Goal: Transaction & Acquisition: Purchase product/service

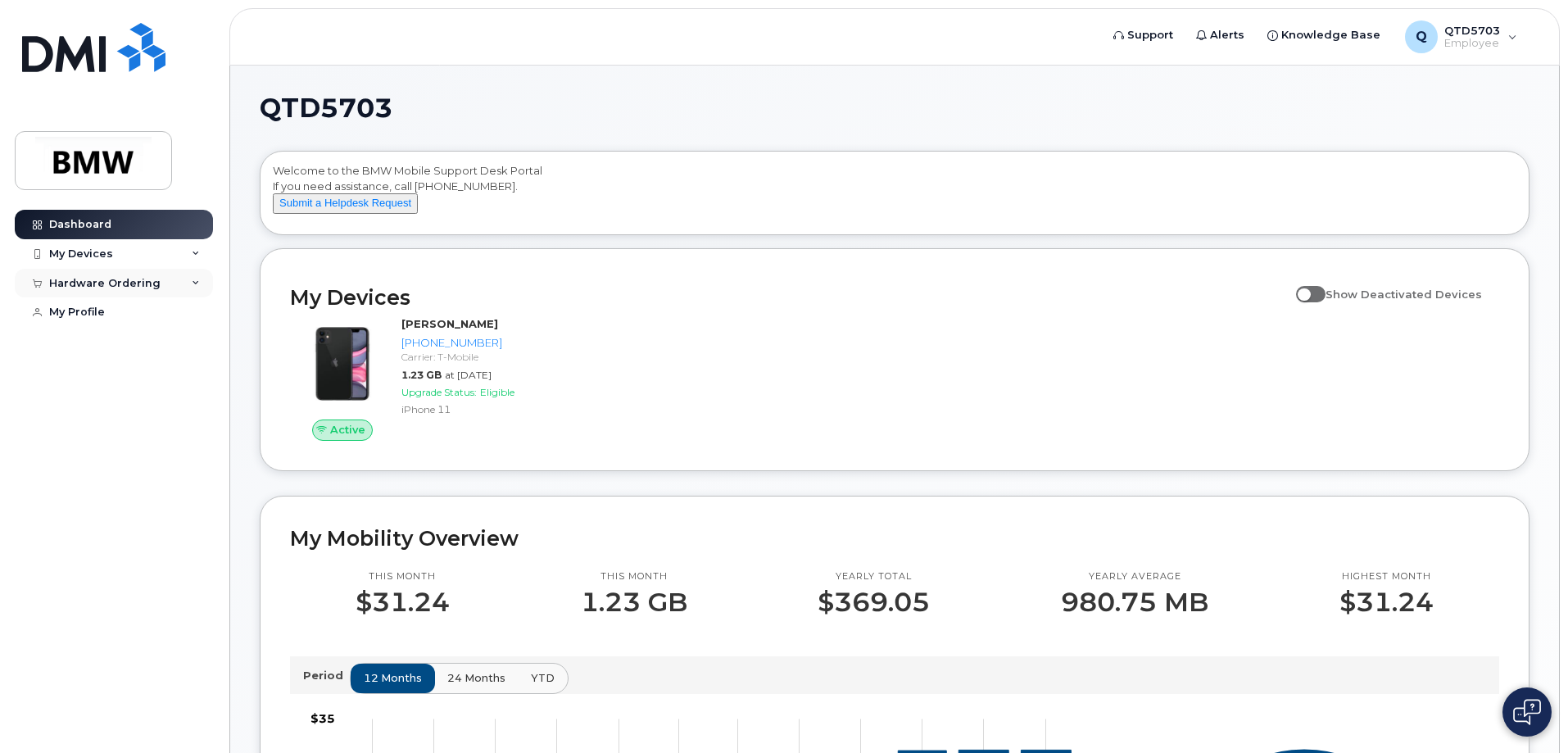
click at [82, 283] on div "Hardware Ordering" at bounding box center [104, 283] width 111 height 13
click at [95, 345] on div "New Order" at bounding box center [88, 344] width 62 height 15
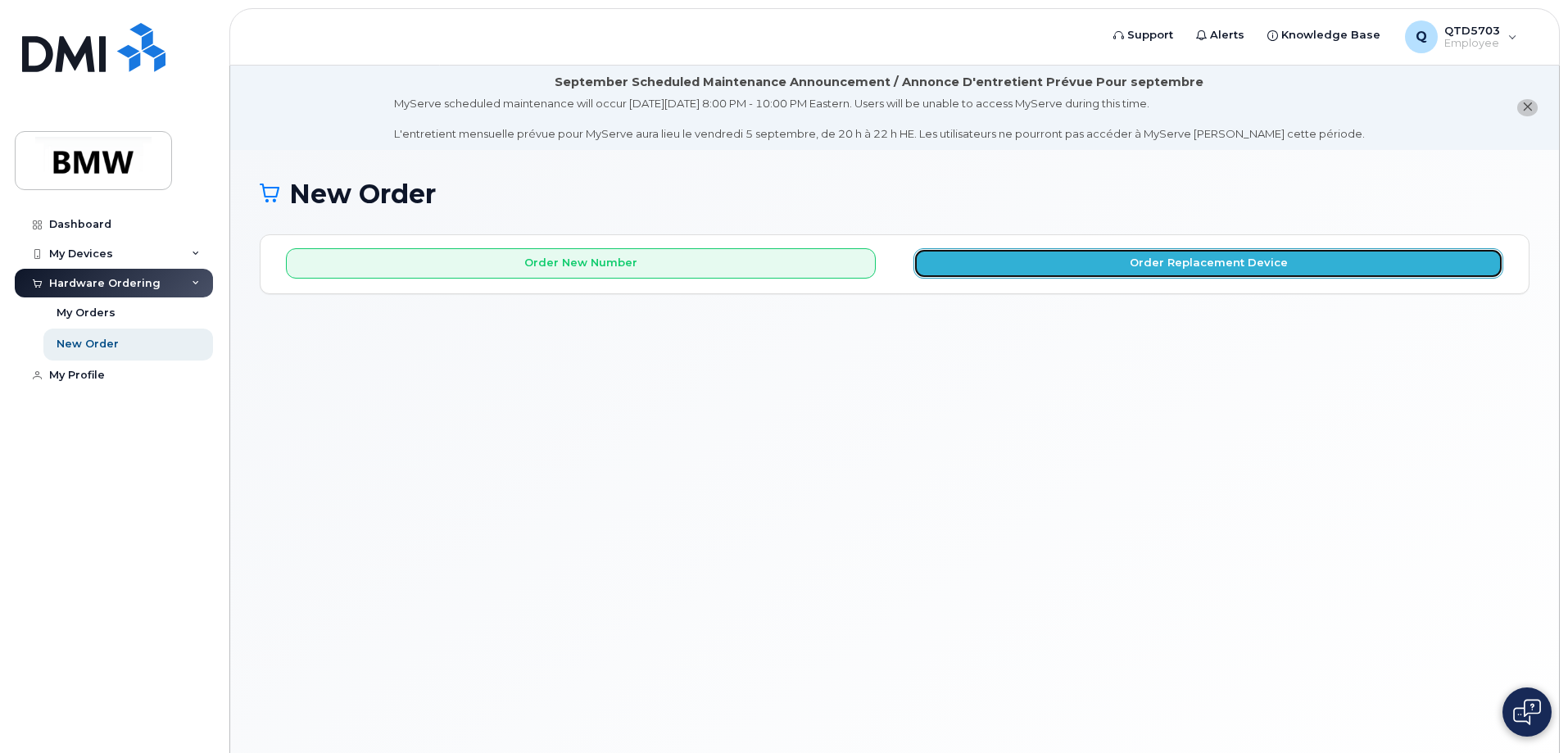
click at [994, 260] on button "Order Replacement Device" at bounding box center [1209, 263] width 590 height 30
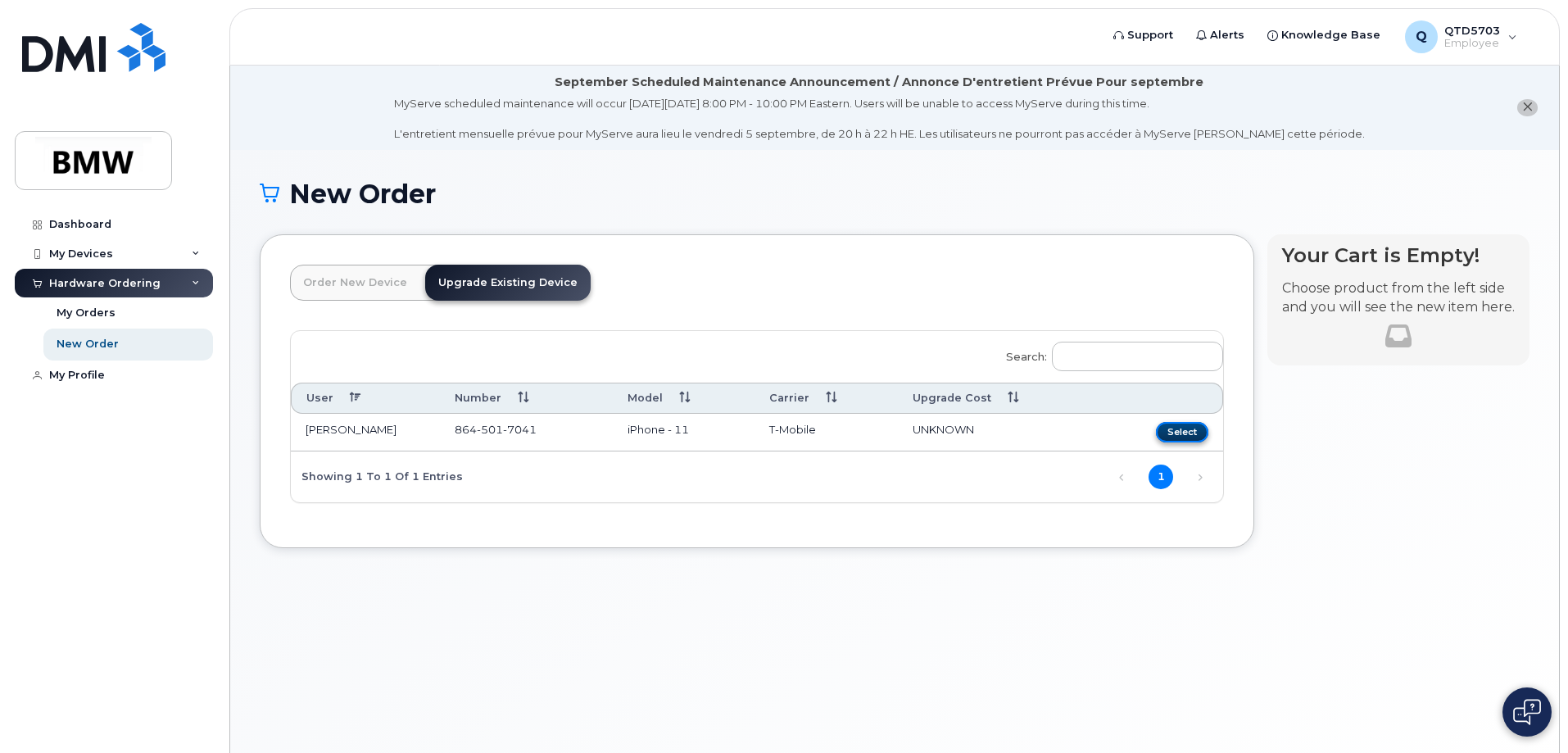
click at [1176, 428] on button "Select" at bounding box center [1182, 432] width 52 height 20
